Goal: Task Accomplishment & Management: Complete application form

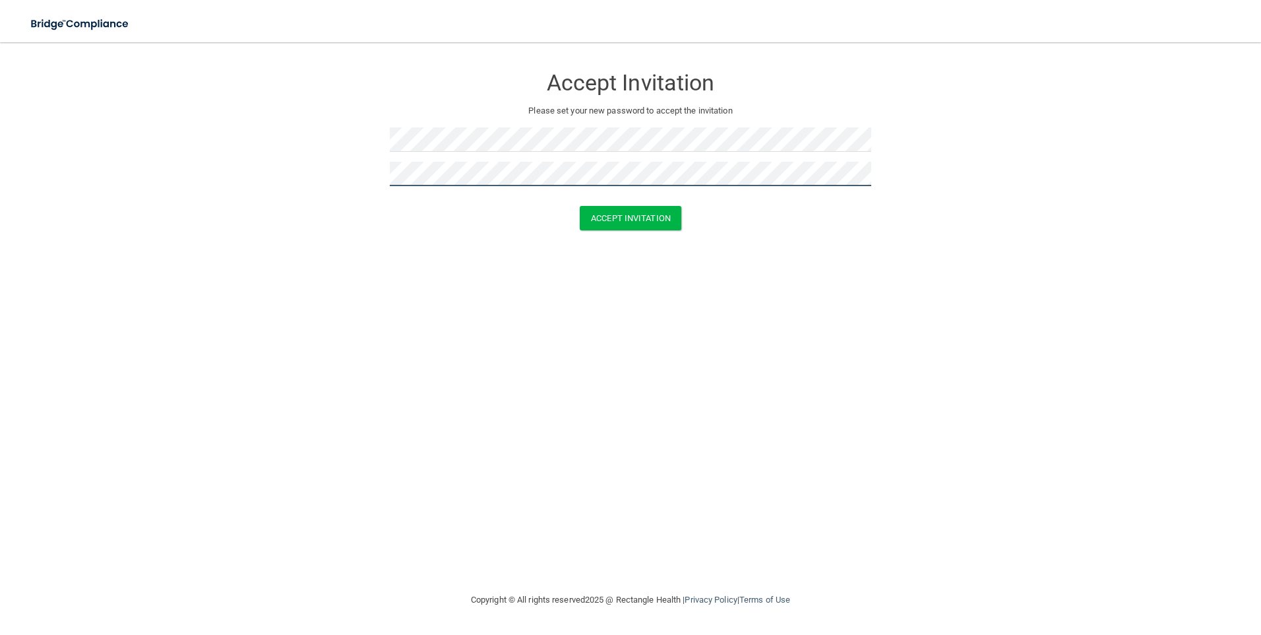
click at [580, 206] on button "Accept Invitation" at bounding box center [631, 218] width 102 height 24
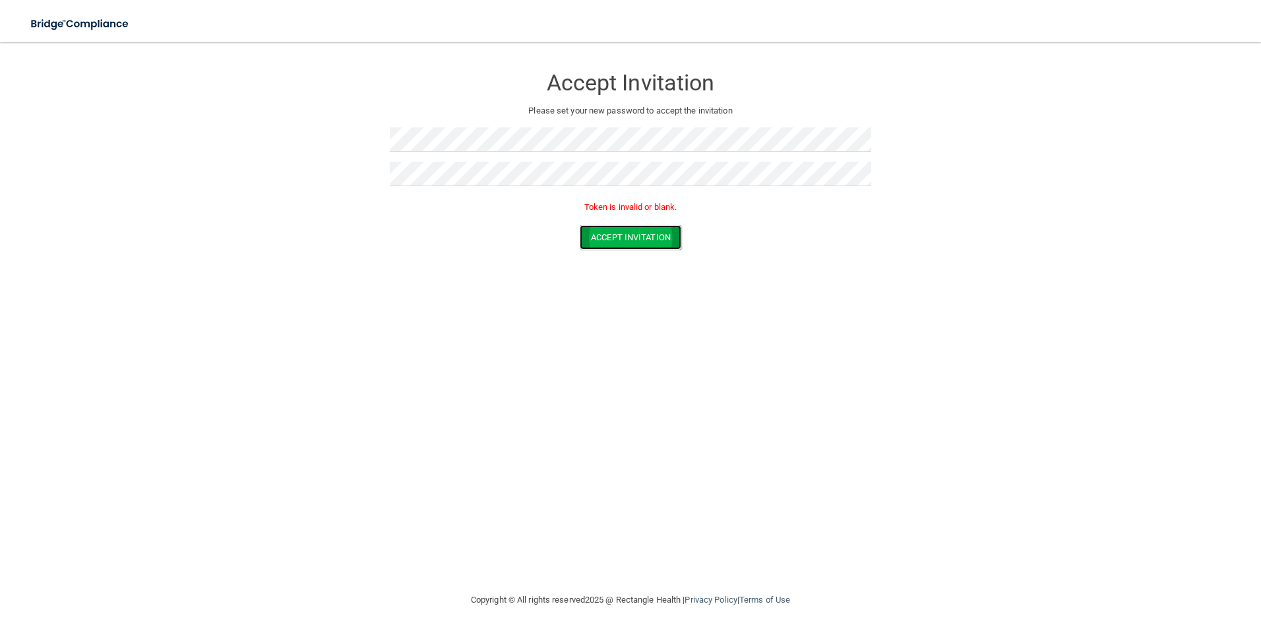
click at [652, 241] on button "Accept Invitation" at bounding box center [631, 237] width 102 height 24
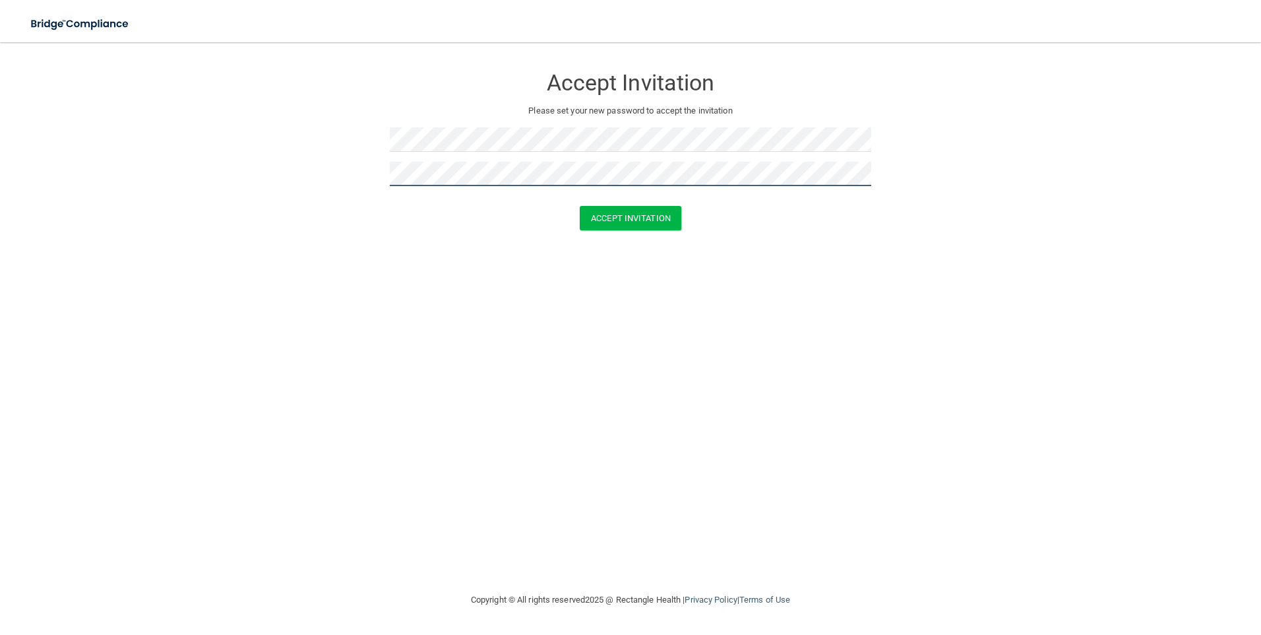
click at [580, 206] on button "Accept Invitation" at bounding box center [631, 218] width 102 height 24
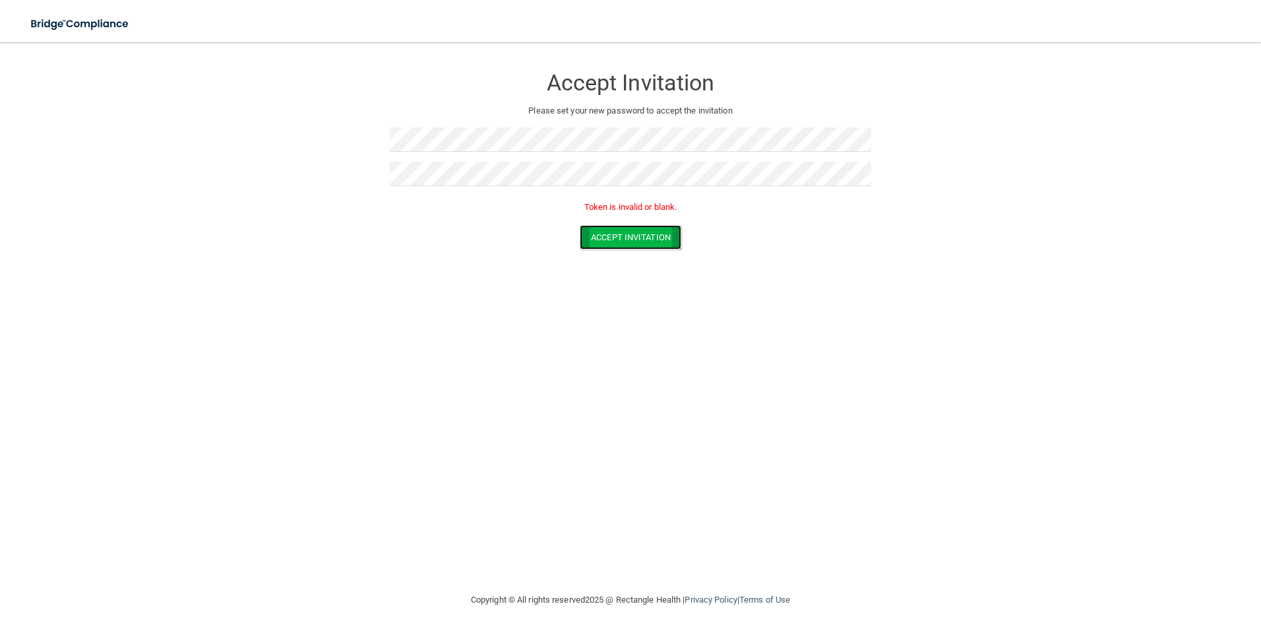
click at [613, 237] on button "Accept Invitation" at bounding box center [631, 237] width 102 height 24
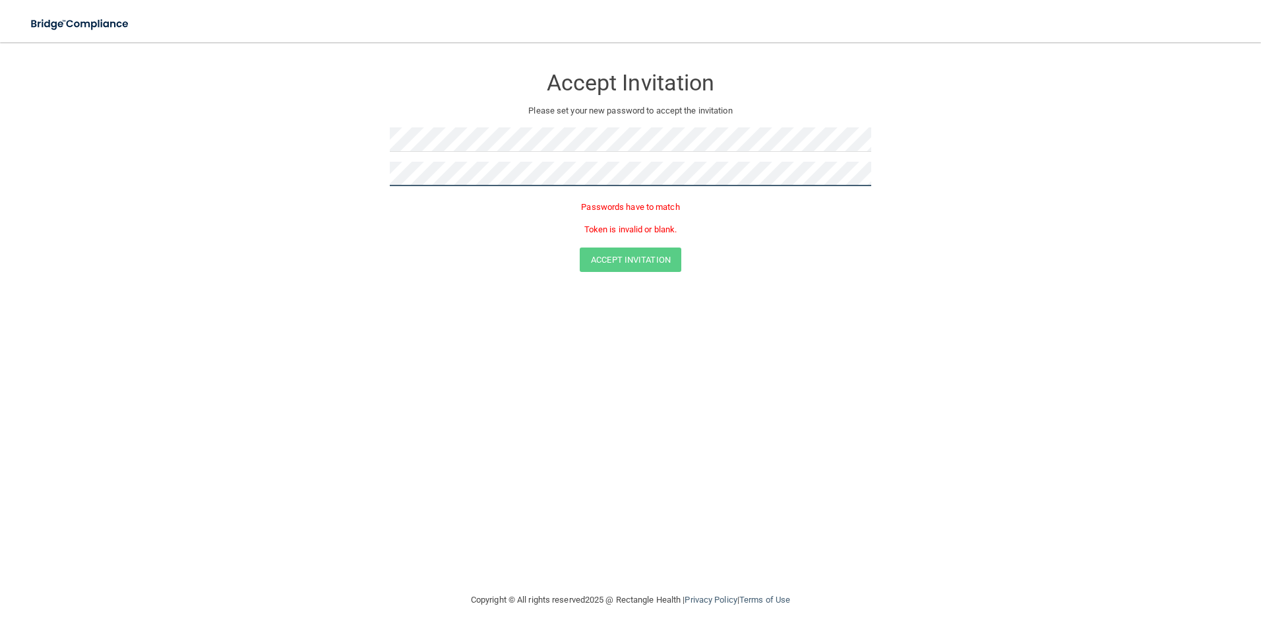
click at [280, 166] on form "Accept Invitation Please set your new password to accept the invitation Passwor…" at bounding box center [630, 171] width 1208 height 232
click at [328, 191] on form "Accept Invitation Please set your new password to accept the invitation Token i…" at bounding box center [630, 160] width 1208 height 210
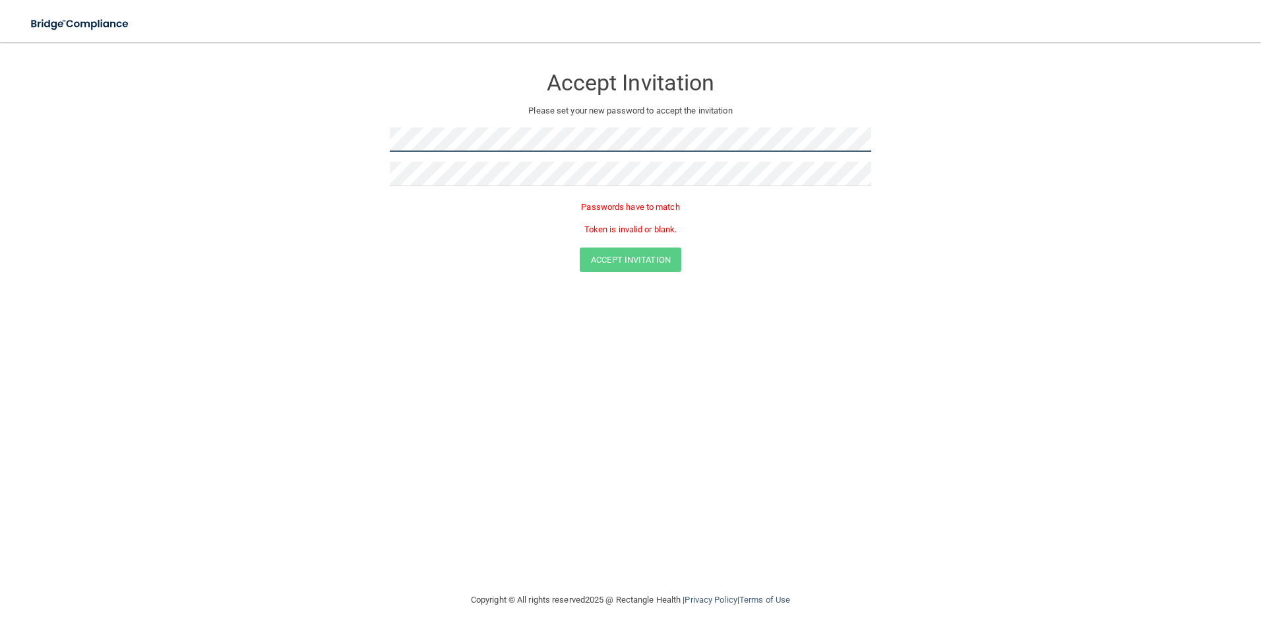
click at [288, 125] on form "Accept Invitation Please set your new password to accept the invitation Passwor…" at bounding box center [630, 171] width 1208 height 232
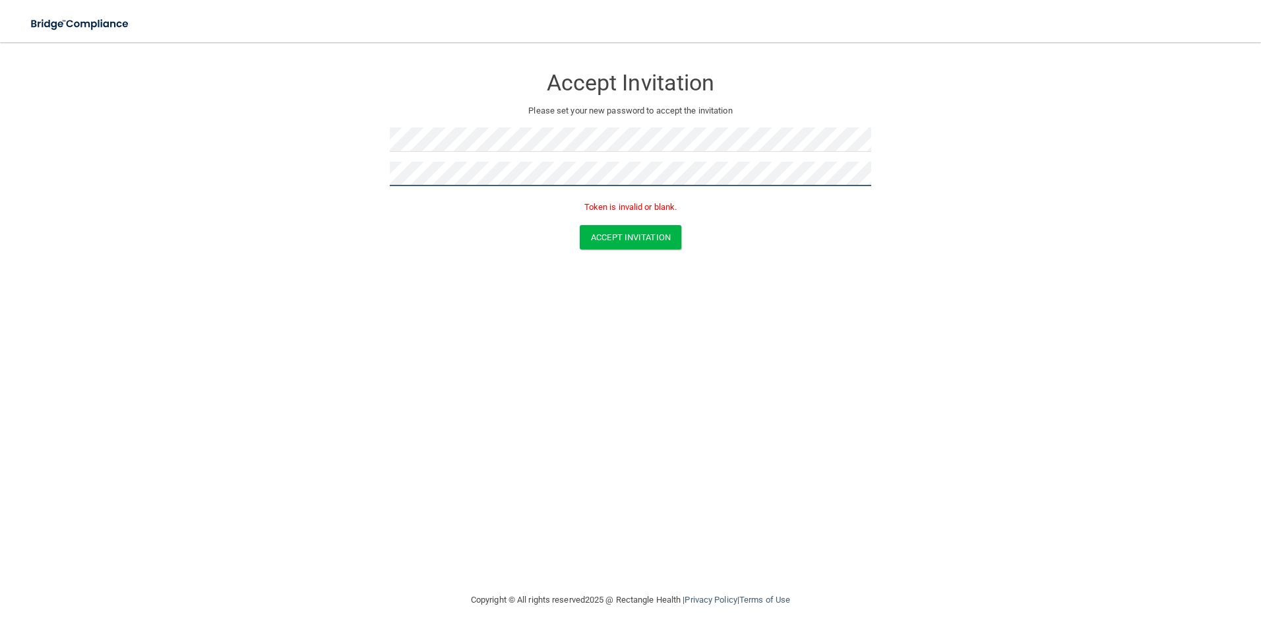
click at [580, 225] on button "Accept Invitation" at bounding box center [631, 237] width 102 height 24
click at [587, 238] on button "Accept Invitation" at bounding box center [631, 237] width 102 height 24
click at [580, 206] on button "Accept Invitation" at bounding box center [631, 218] width 102 height 24
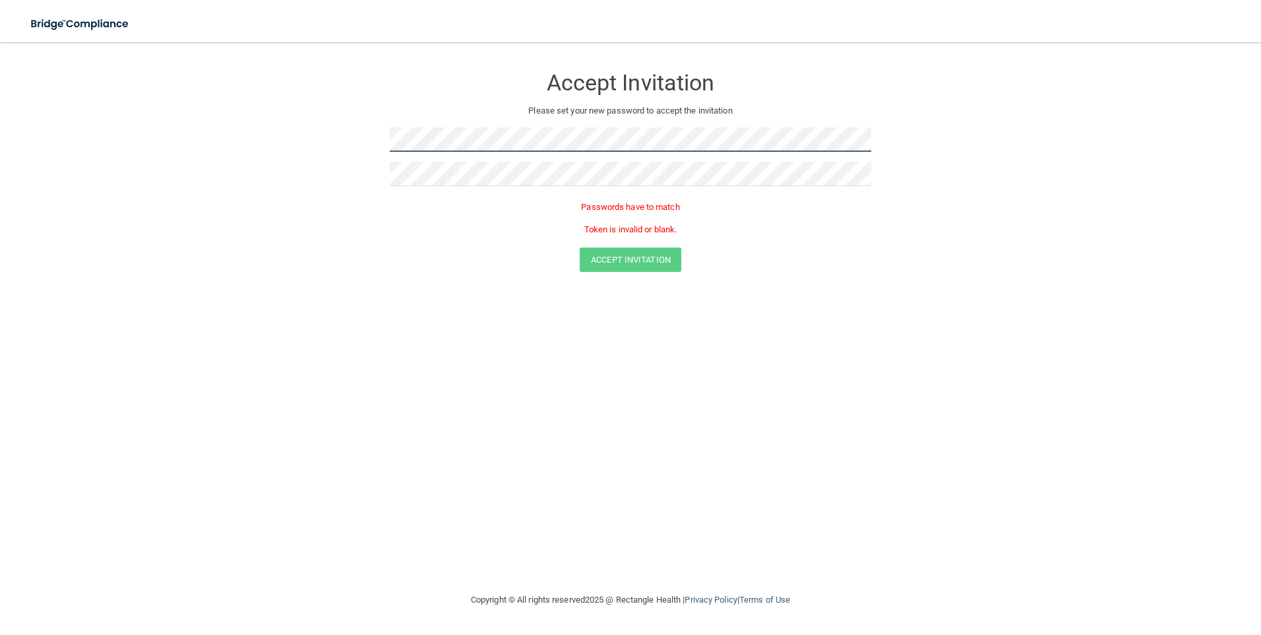
click at [222, 124] on form "Accept Invitation Please set your new password to accept the invitation Passwor…" at bounding box center [630, 171] width 1208 height 232
